Goal: Task Accomplishment & Management: Manage account settings

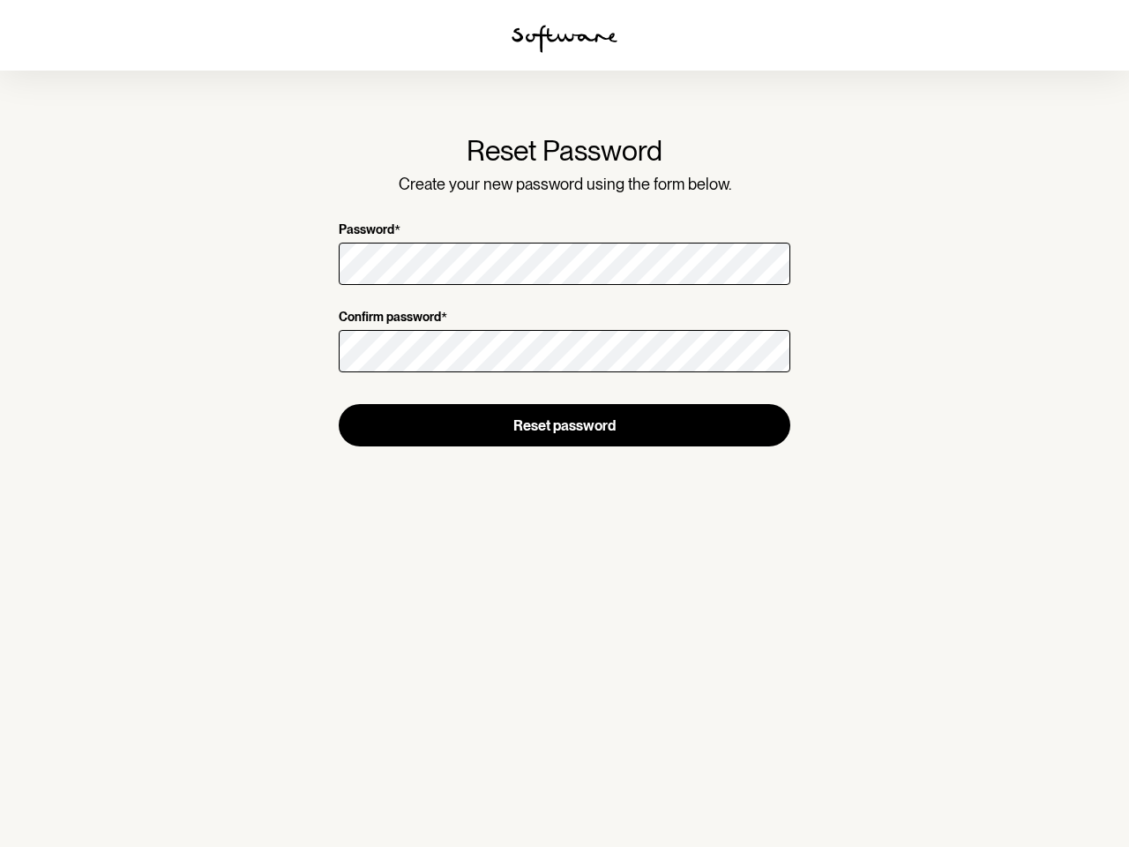
click at [564, 39] on img at bounding box center [564, 39] width 106 height 28
